Goal: Information Seeking & Learning: Learn about a topic

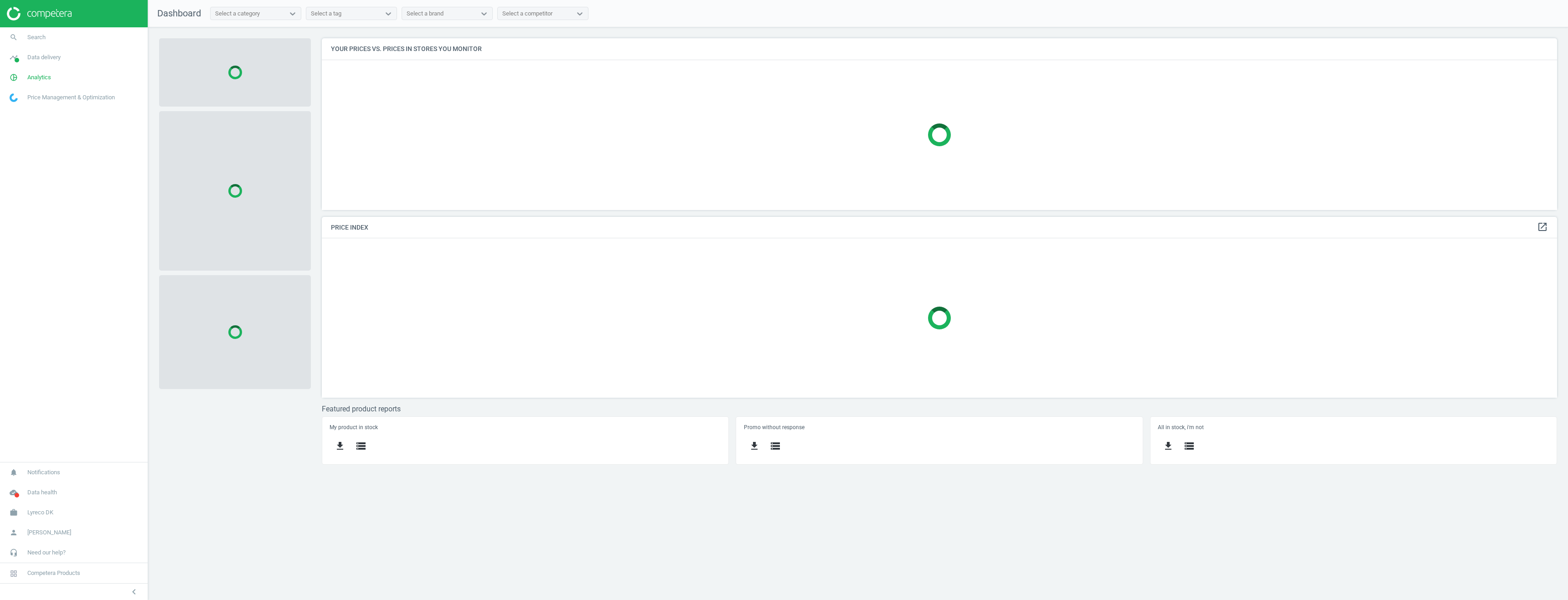
scroll to position [185, 1249]
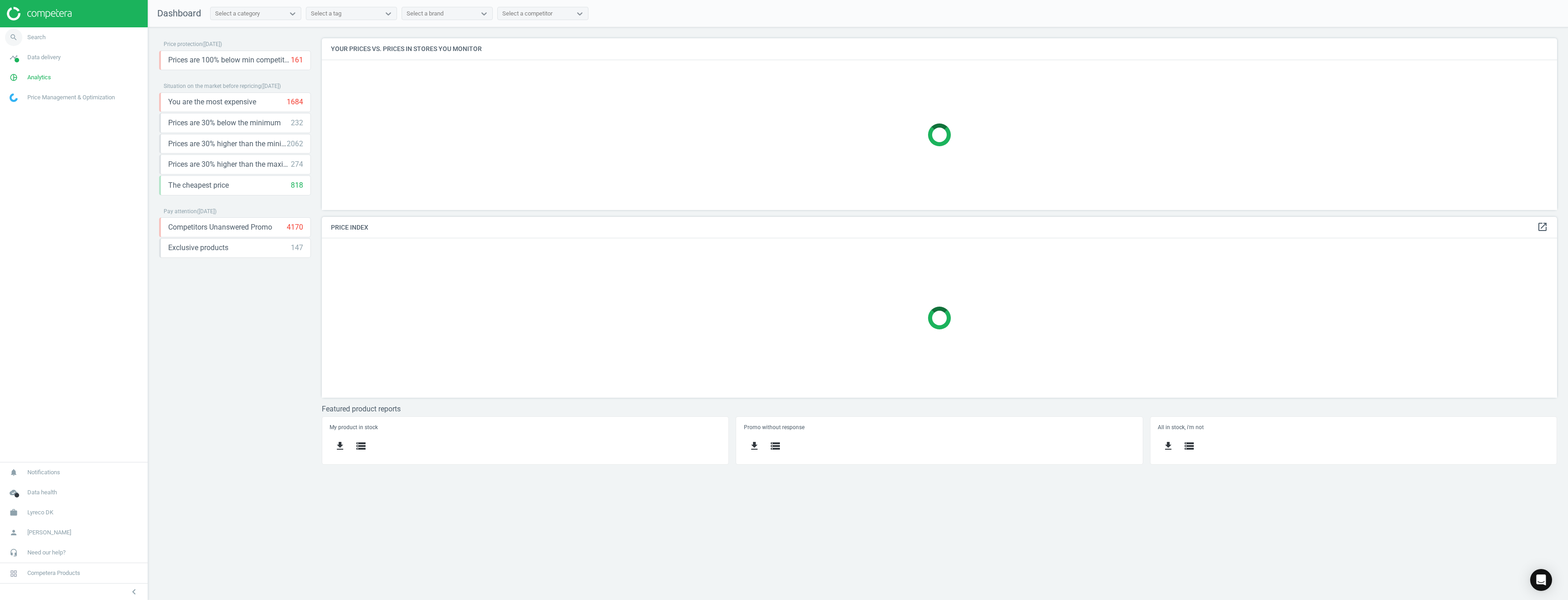
click at [38, 40] on span "Search" at bounding box center [36, 37] width 18 height 8
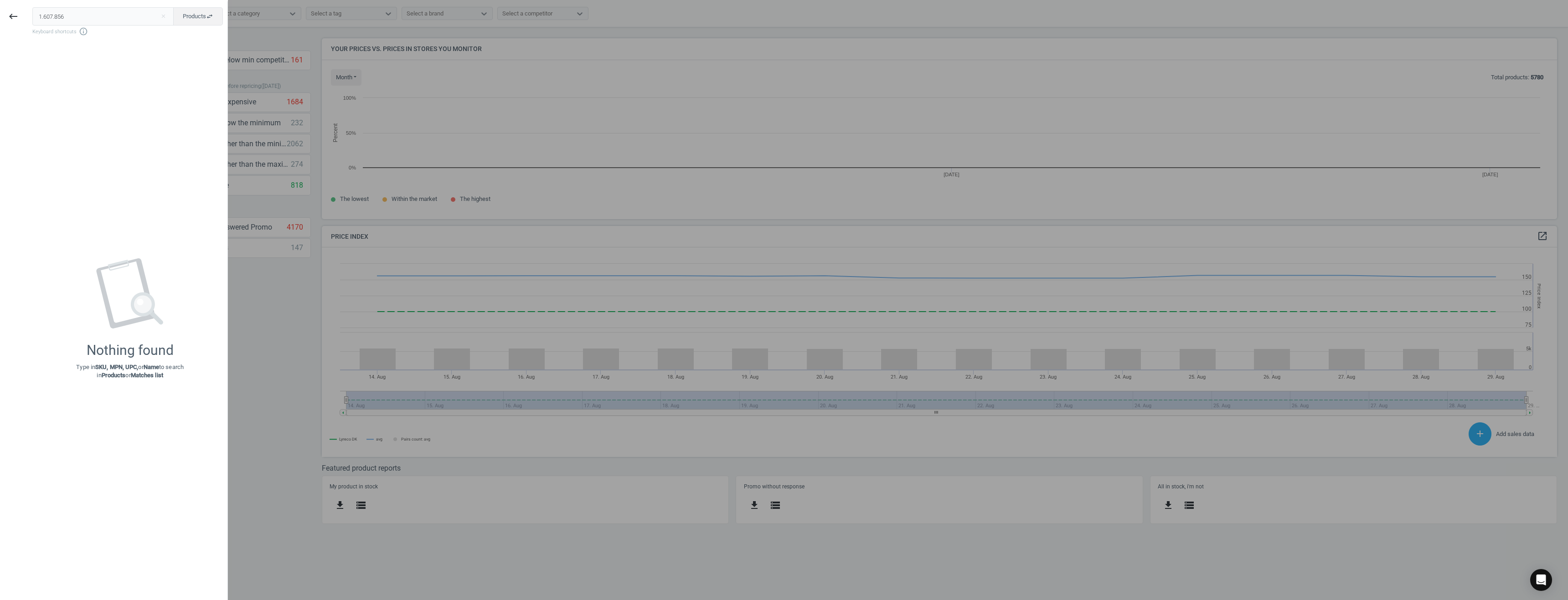
scroll to position [194, 1249]
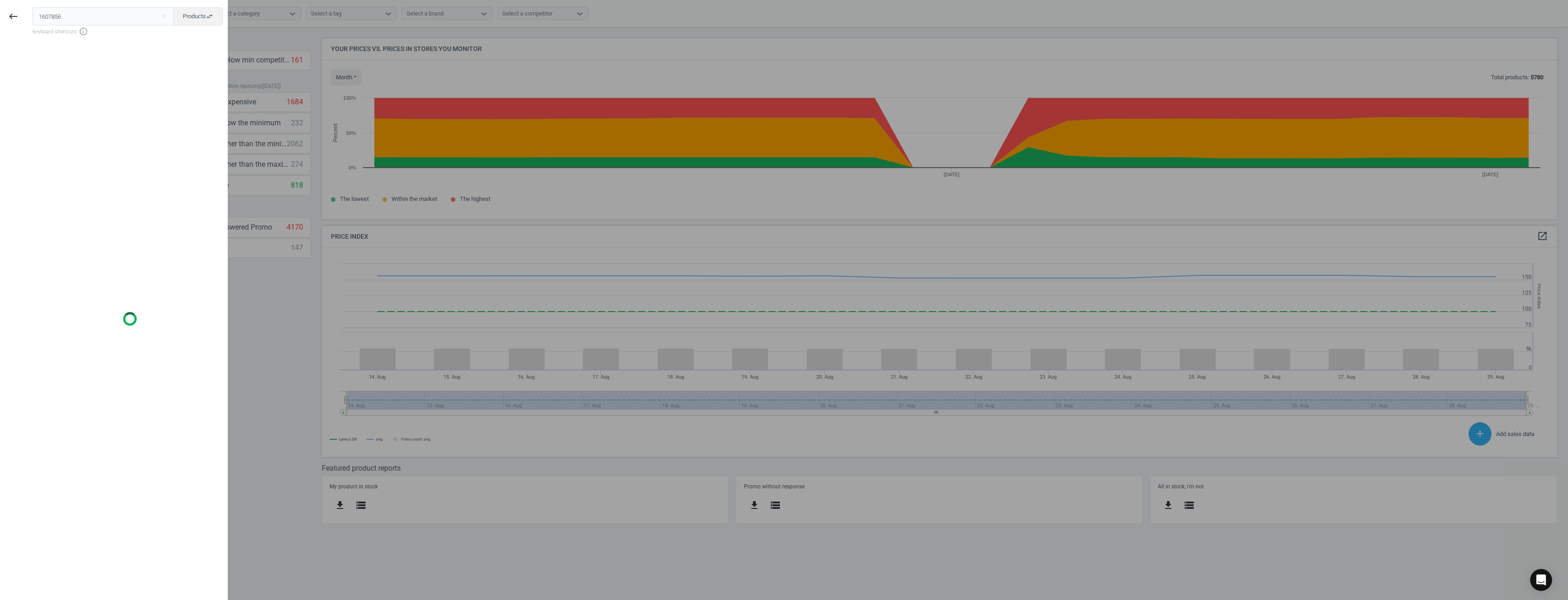
type input "1607856"
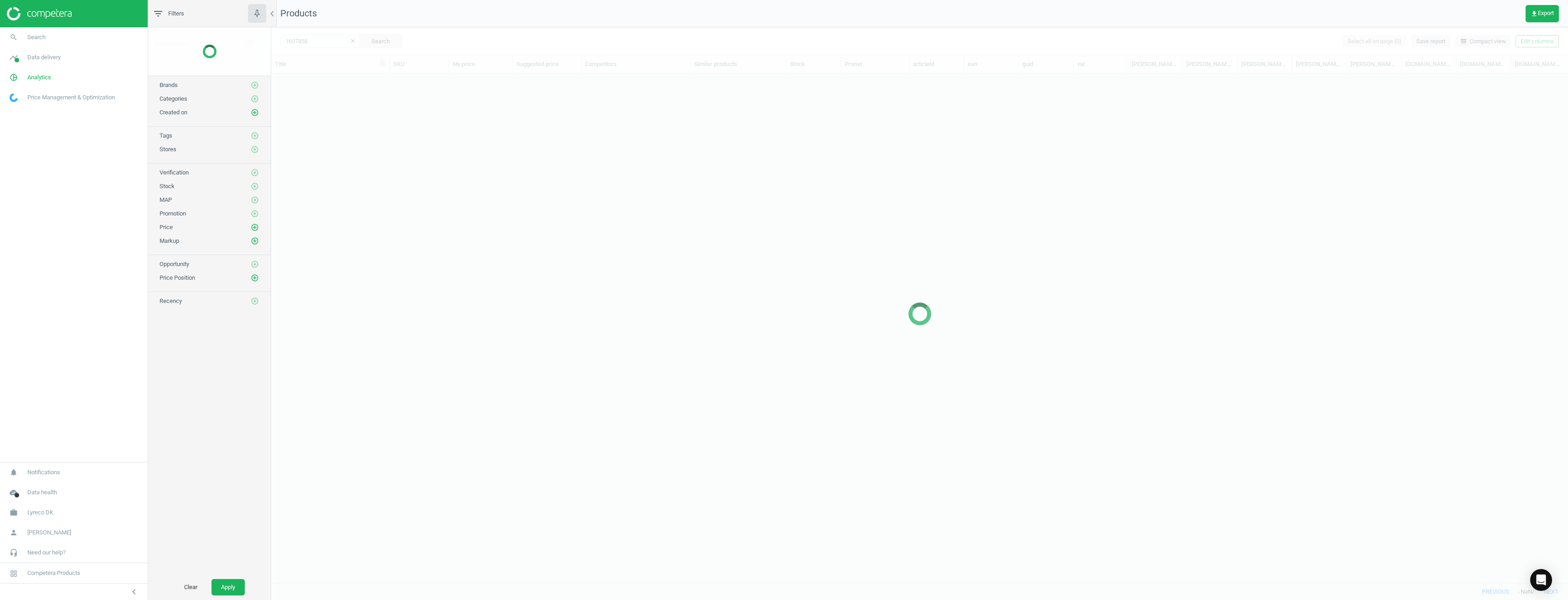
scroll to position [496, 1290]
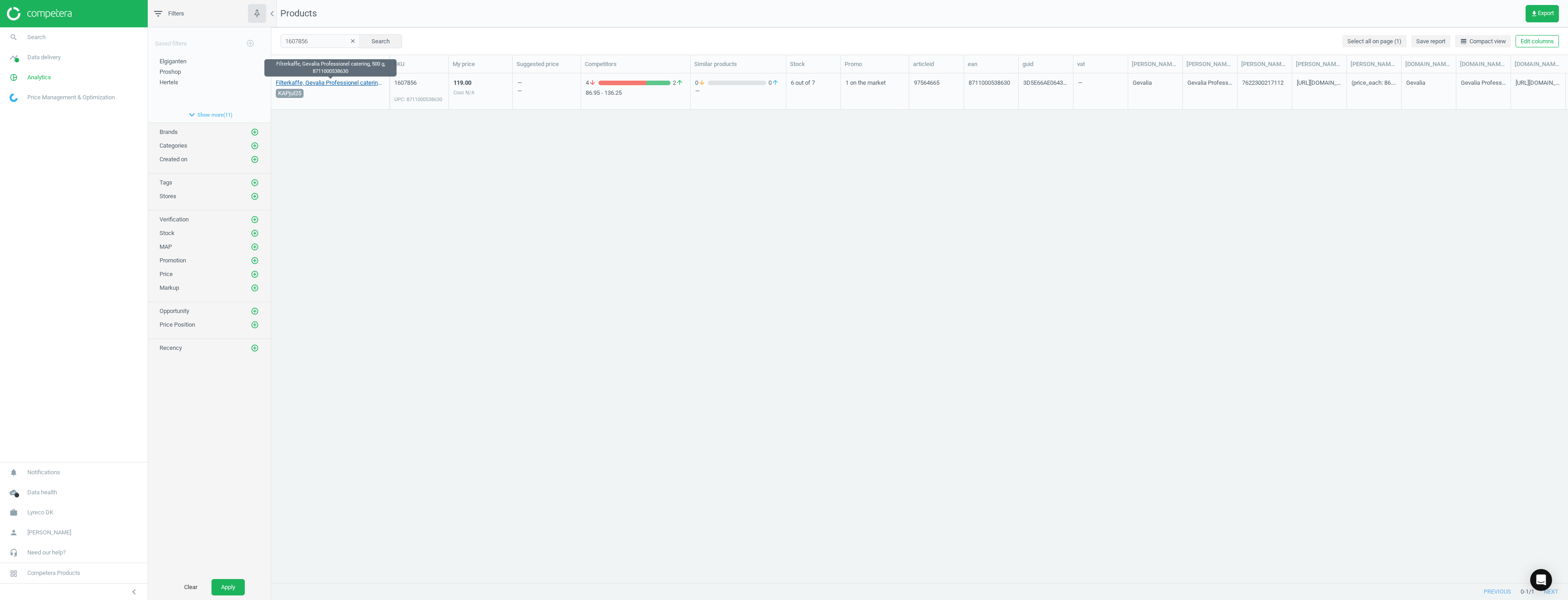
click at [339, 83] on link "Filterkaffe, Gevalia Professionel catering, 500 g, 8711000538630" at bounding box center [330, 83] width 109 height 8
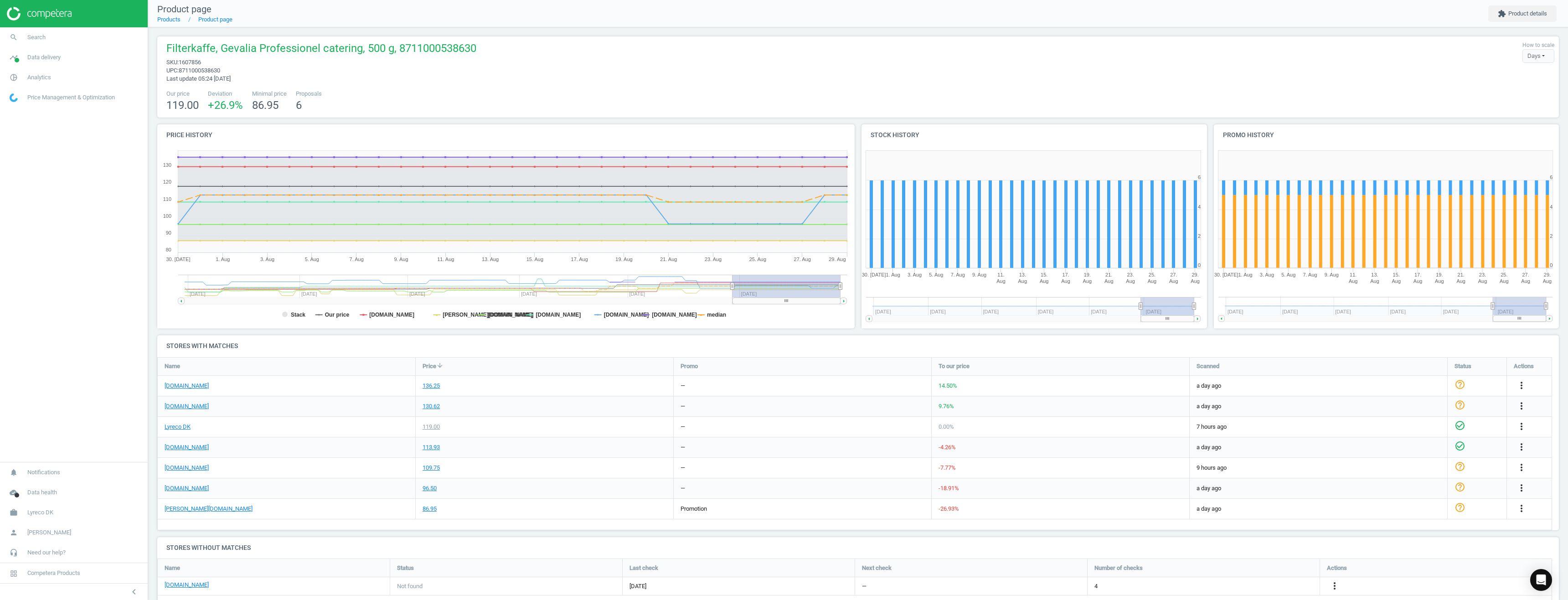
scroll to position [22, 0]
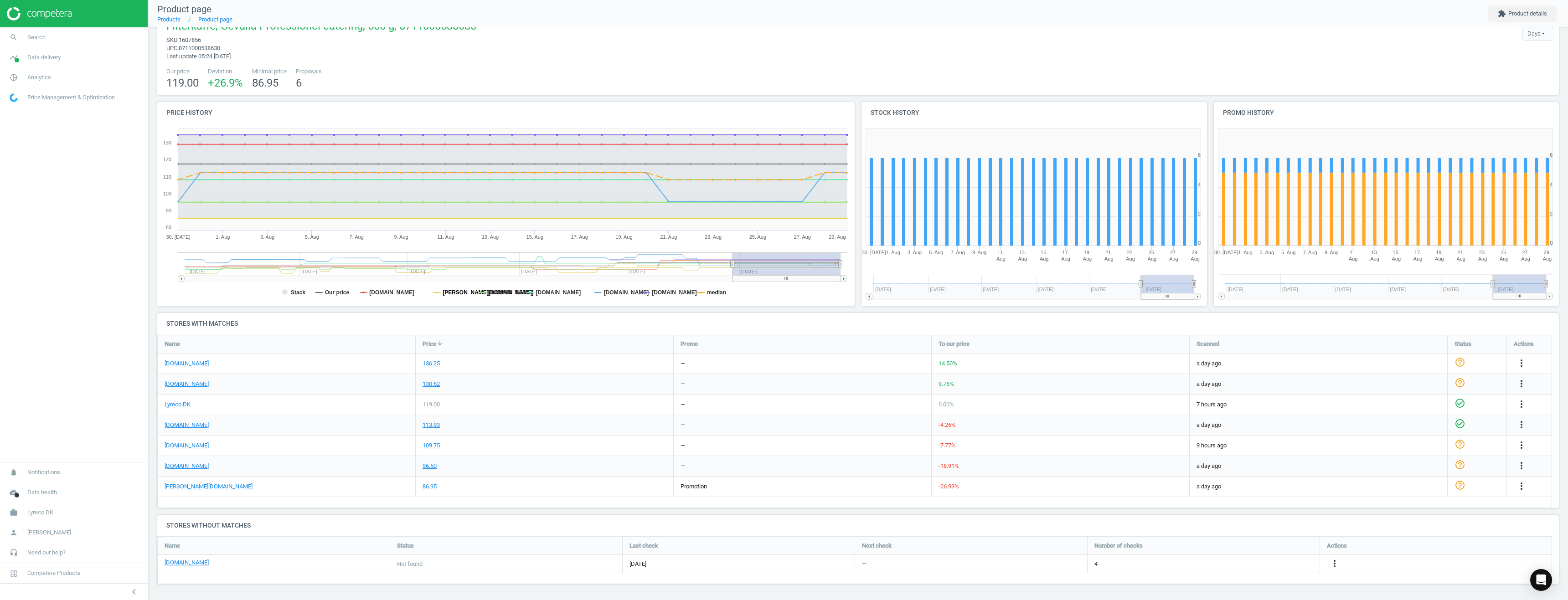
click at [453, 293] on tspan "[PERSON_NAME][DOMAIN_NAME]" at bounding box center [488, 293] width 91 height 7
click at [661, 294] on tspan "[DOMAIN_NAME]" at bounding box center [674, 293] width 46 height 7
click at [383, 294] on tspan "[DOMAIN_NAME]" at bounding box center [392, 293] width 46 height 7
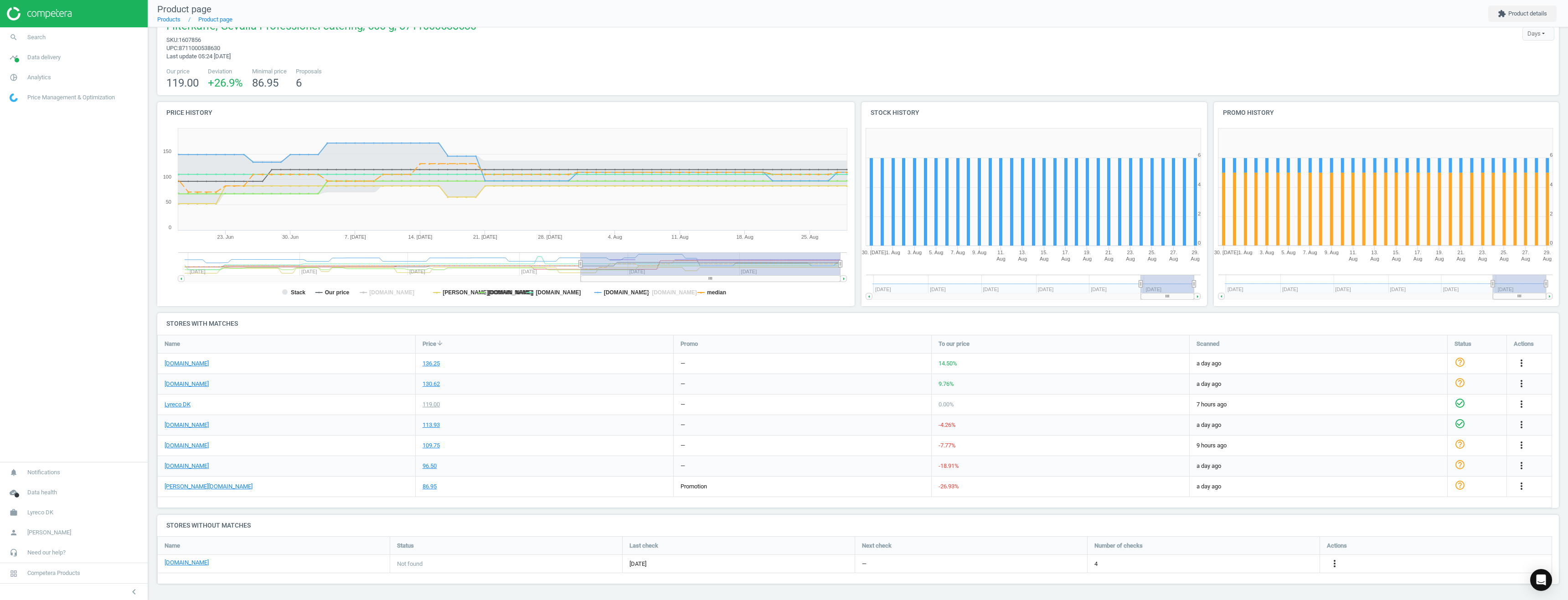
drag, startPoint x: 731, startPoint y: 265, endPoint x: 580, endPoint y: 258, distance: 151.2
click at [580, 258] on g at bounding box center [512, 267] width 669 height 30
click at [286, 292] on rect at bounding box center [285, 292] width 6 height 6
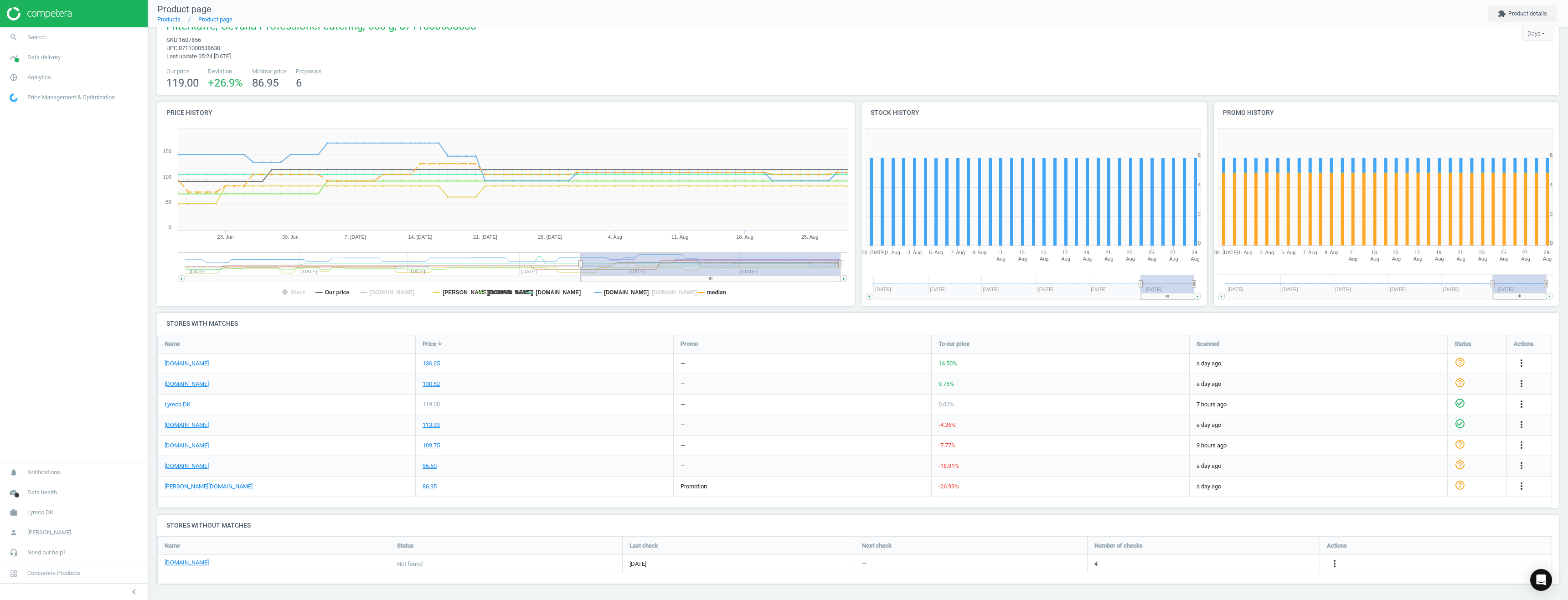
click at [286, 292] on rect at bounding box center [285, 292] width 6 height 6
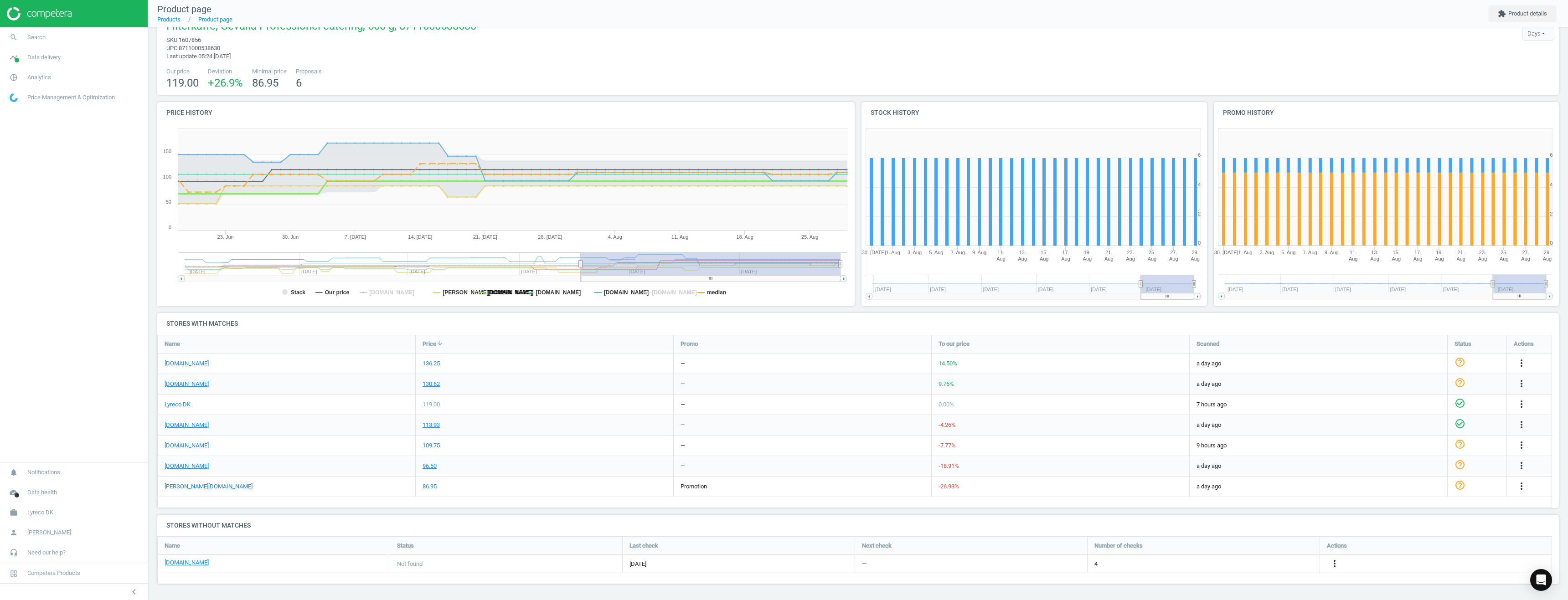
click at [498, 294] on tspan "[DOMAIN_NAME]" at bounding box center [510, 293] width 46 height 7
click at [553, 290] on tspan "[DOMAIN_NAME]" at bounding box center [558, 293] width 46 height 7
click at [618, 292] on tspan "[DOMAIN_NAME]" at bounding box center [627, 293] width 46 height 7
click at [714, 292] on tspan "median" at bounding box center [716, 293] width 19 height 7
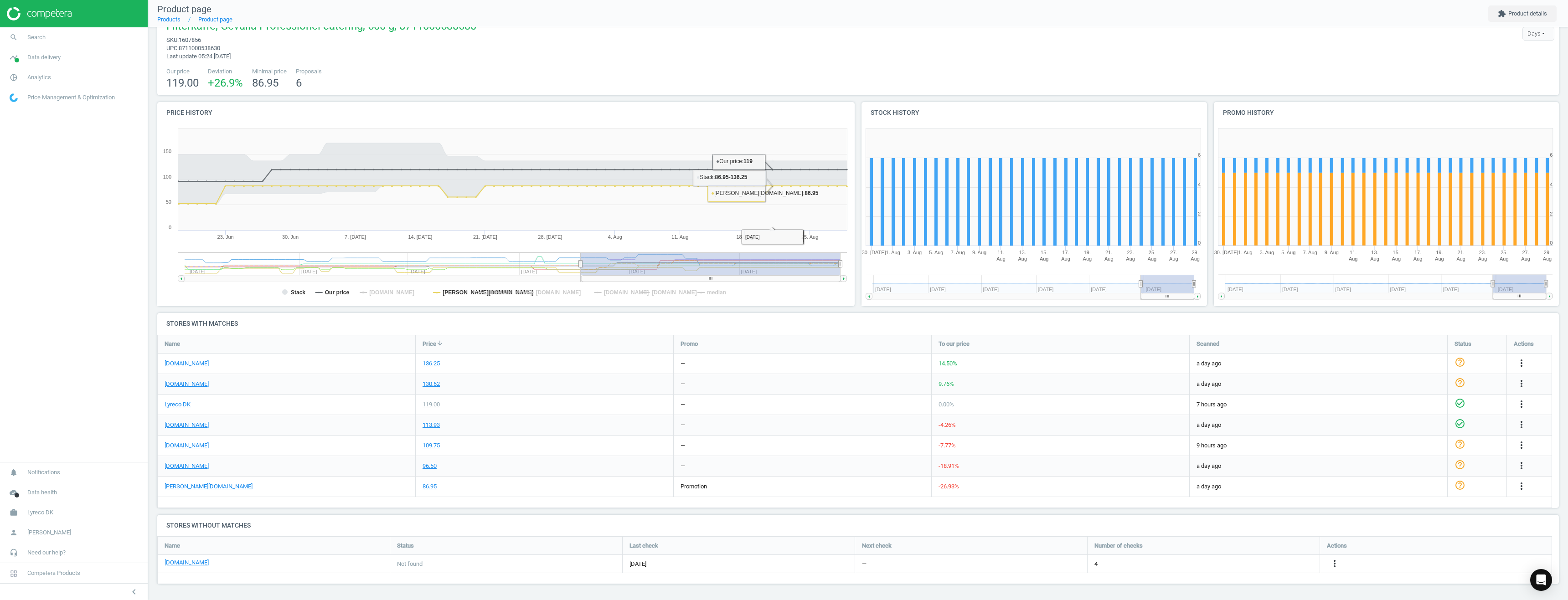
click at [724, 79] on div "Our price 119.00 Deviation +26.9 % Minimal price 86.95 Proposals 6" at bounding box center [858, 79] width 1392 height 23
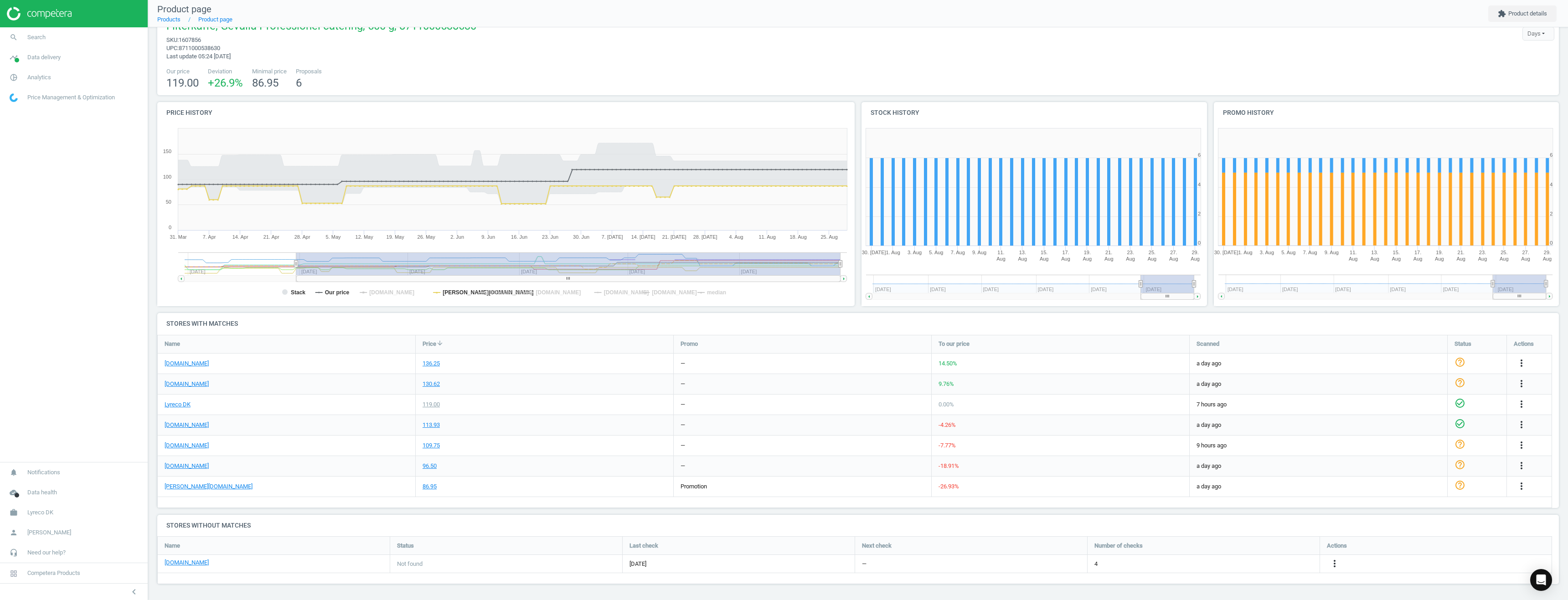
drag, startPoint x: 577, startPoint y: 262, endPoint x: 296, endPoint y: 262, distance: 281.0
click at [296, 262] on icon at bounding box center [296, 263] width 3 height 7
